Goal: Obtain resource: Obtain resource

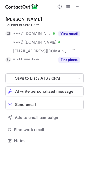
scroll to position [137, 87]
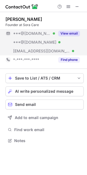
click at [74, 33] on button "View email" at bounding box center [69, 33] width 22 height 5
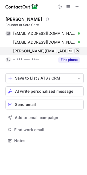
click at [75, 51] on button at bounding box center [77, 50] width 5 height 5
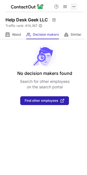
click at [73, 5] on span at bounding box center [74, 6] width 4 height 4
